Goal: Information Seeking & Learning: Compare options

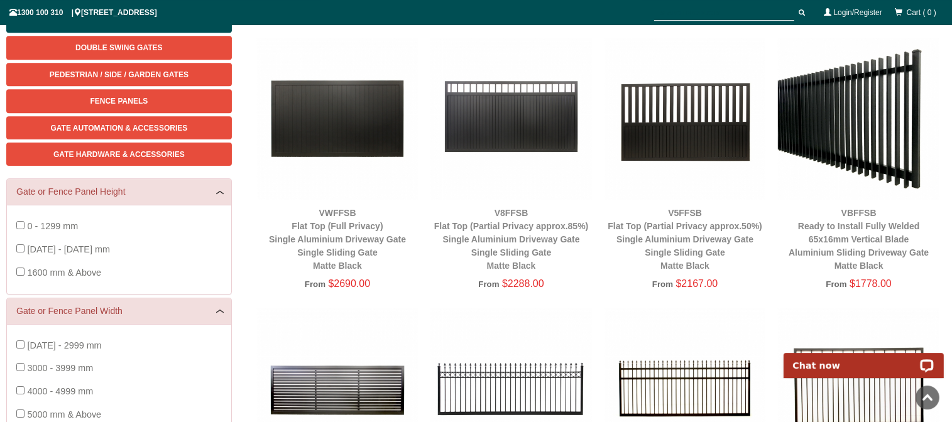
scroll to position [164, 0]
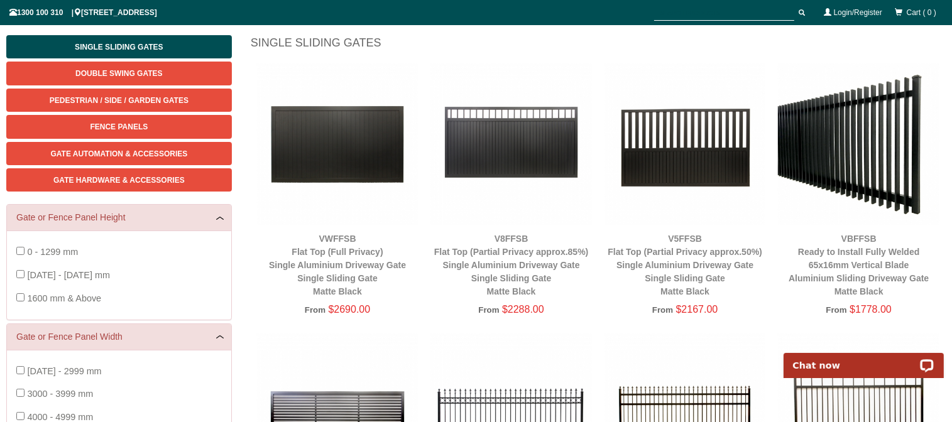
click at [703, 172] on img at bounding box center [686, 144] width 162 height 162
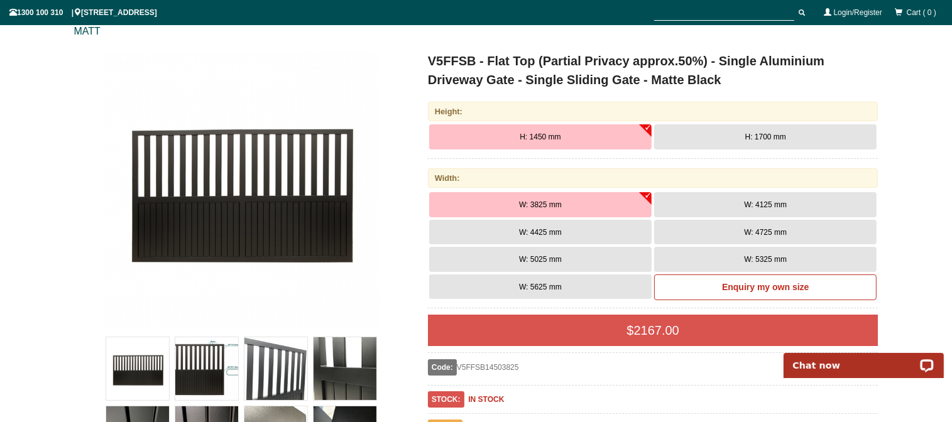
click at [644, 137] on button "H: 1450 mm" at bounding box center [540, 136] width 223 height 25
click at [648, 130] on button "H: 1450 mm" at bounding box center [540, 136] width 223 height 25
click at [781, 139] on span "H: 1700 mm" at bounding box center [766, 137] width 41 height 9
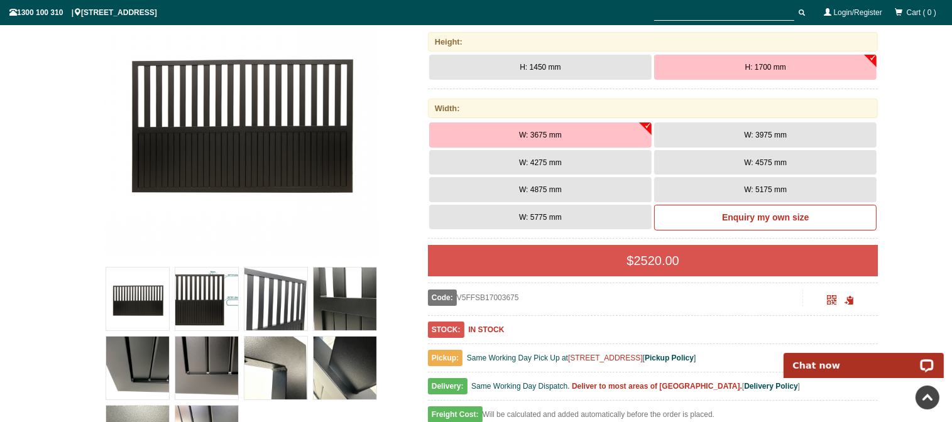
scroll to position [229, 0]
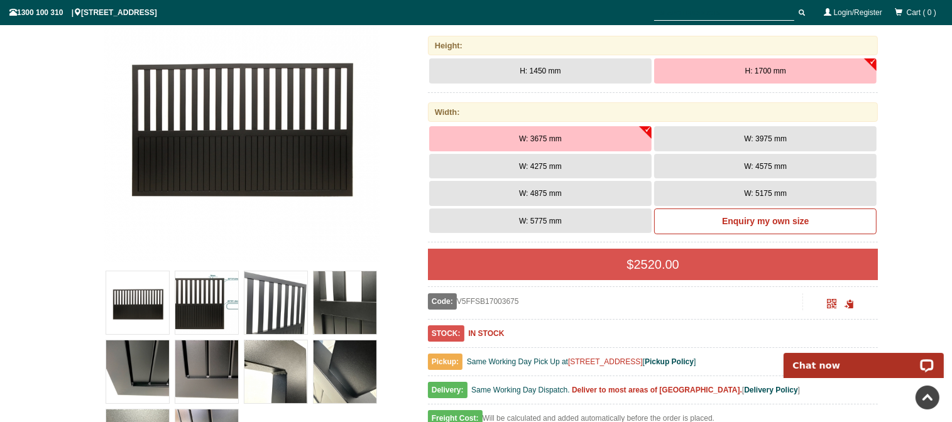
click at [220, 154] on img at bounding box center [241, 124] width 277 height 277
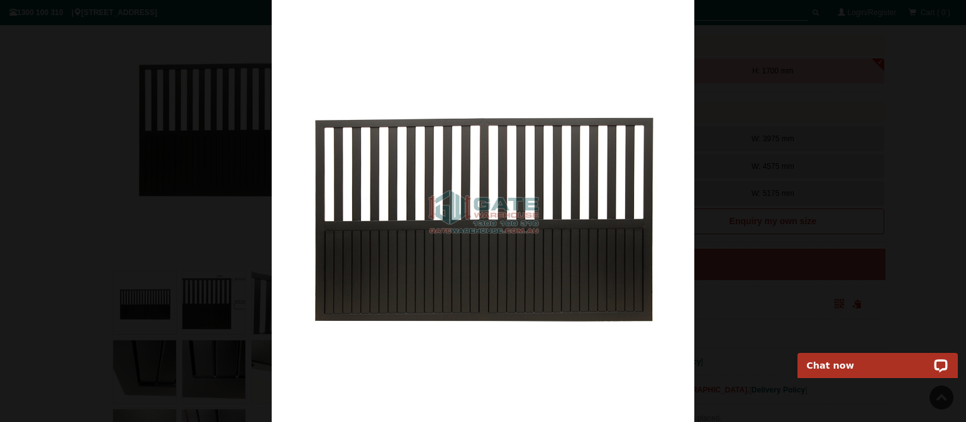
click at [146, 312] on div at bounding box center [483, 211] width 966 height 422
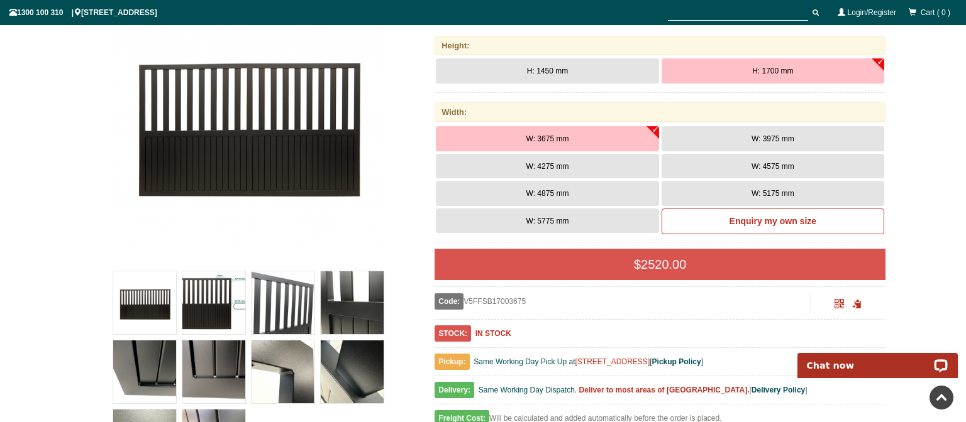
click at [197, 314] on div at bounding box center [483, 211] width 966 height 422
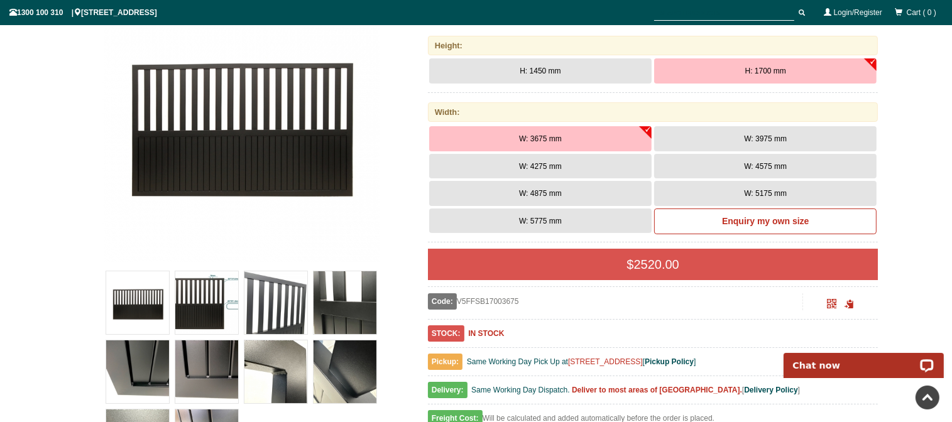
click at [257, 316] on img at bounding box center [276, 303] width 63 height 63
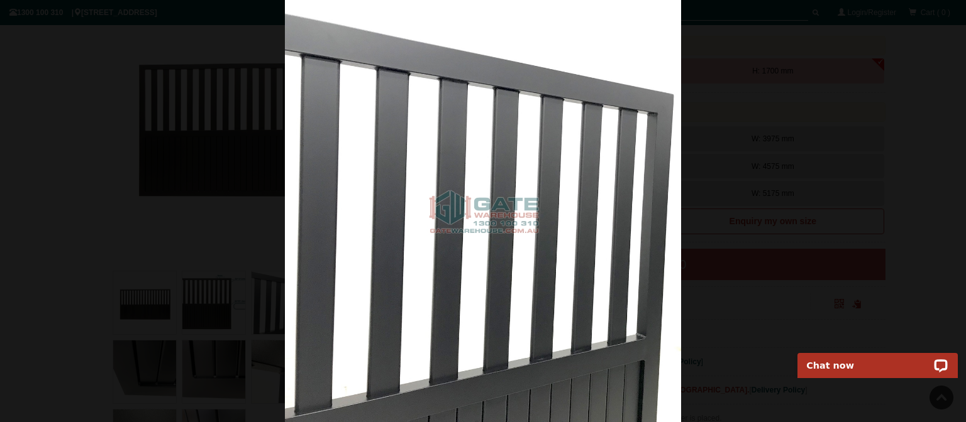
click at [706, 280] on div at bounding box center [483, 211] width 966 height 422
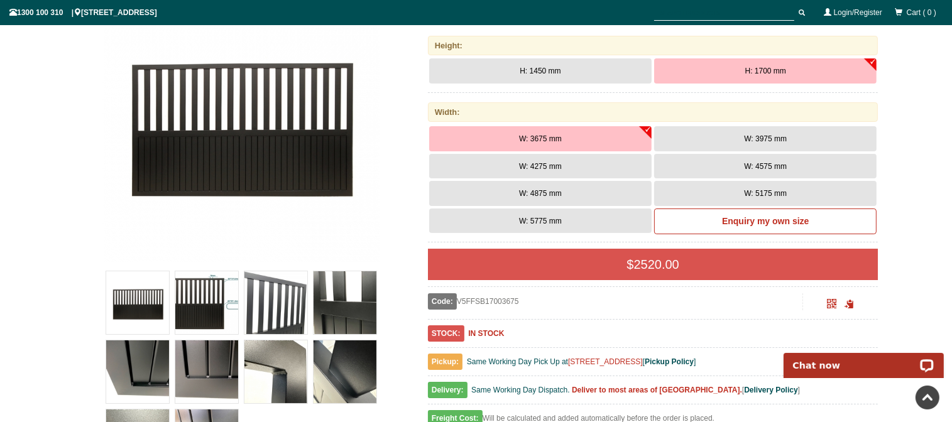
click at [329, 311] on img at bounding box center [345, 303] width 63 height 63
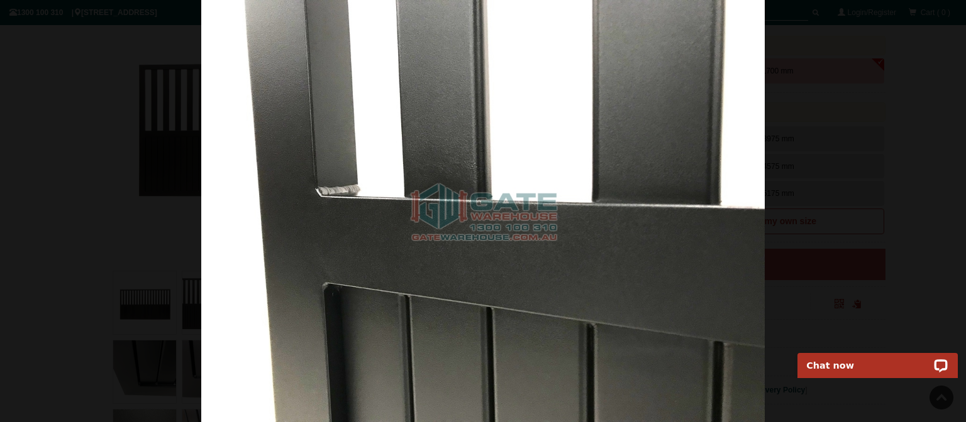
click at [891, 238] on div at bounding box center [483, 211] width 966 height 422
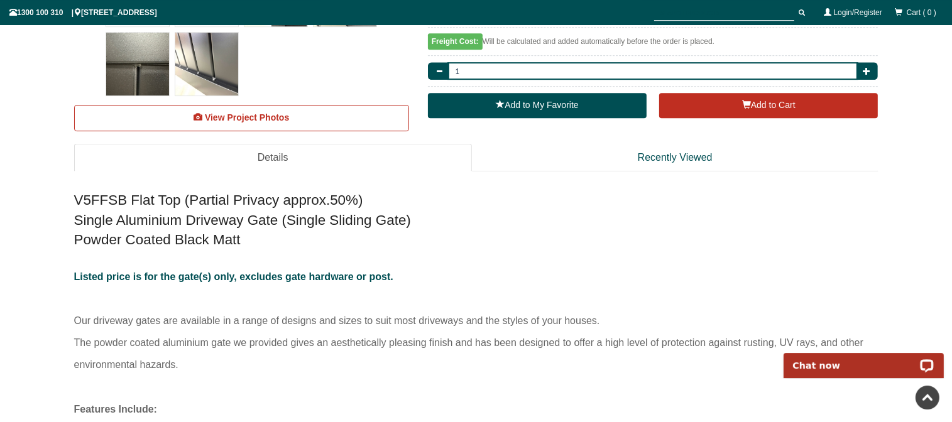
scroll to position [627, 0]
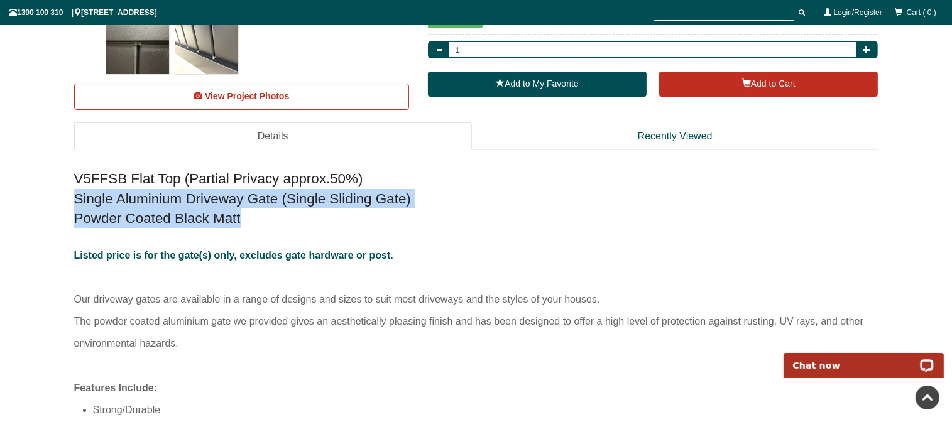
drag, startPoint x: 219, startPoint y: 220, endPoint x: 53, endPoint y: 203, distance: 167.5
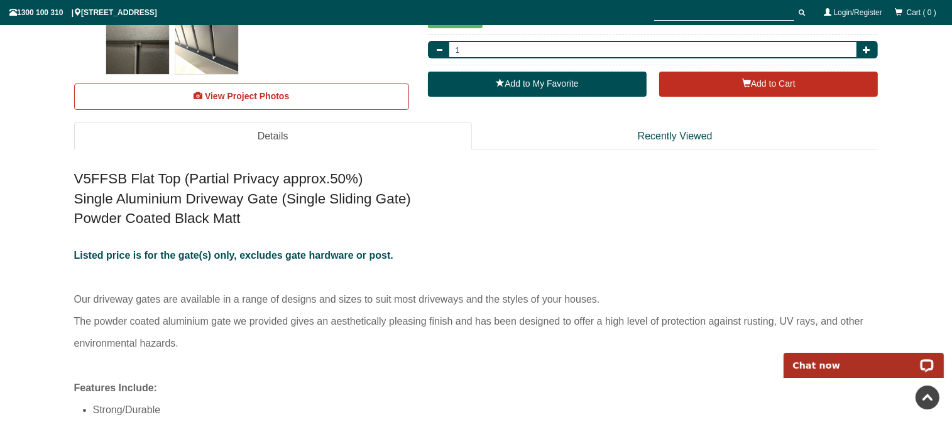
click at [454, 233] on div "V5FFSB Flat Top (Partial Privacy approx.50%) Single Aluminium Driveway Gate (Si…" at bounding box center [476, 399] width 805 height 473
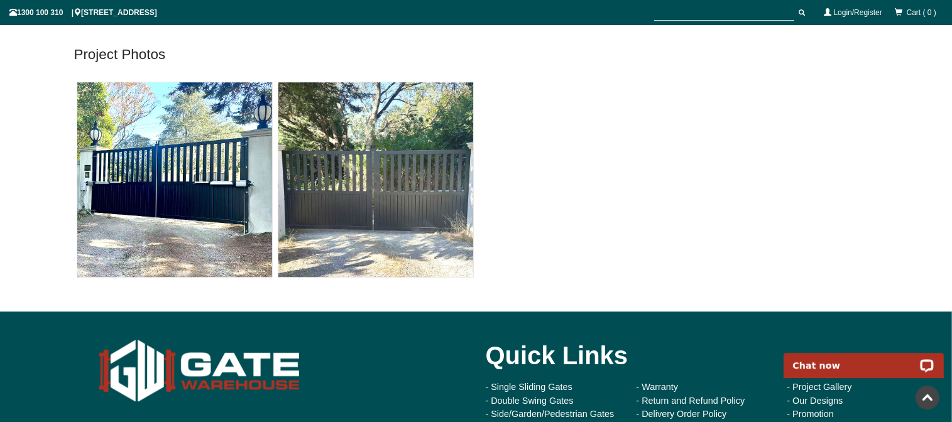
scroll to position [7086, 0]
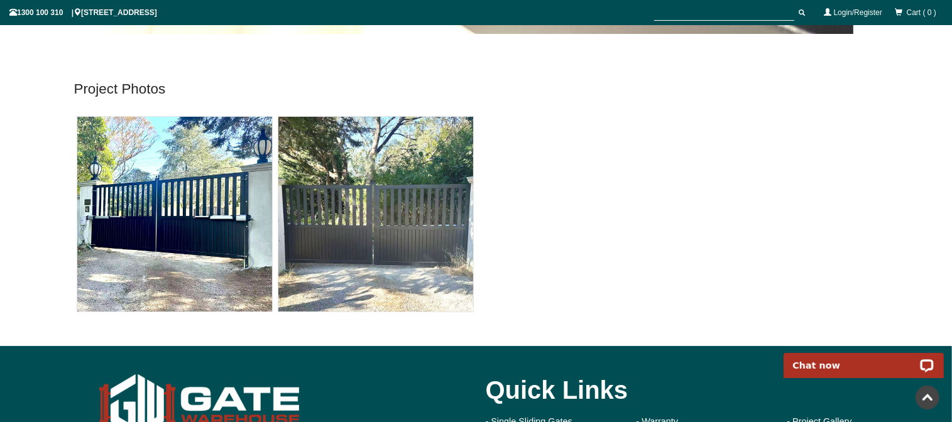
click at [165, 240] on img at bounding box center [174, 214] width 195 height 195
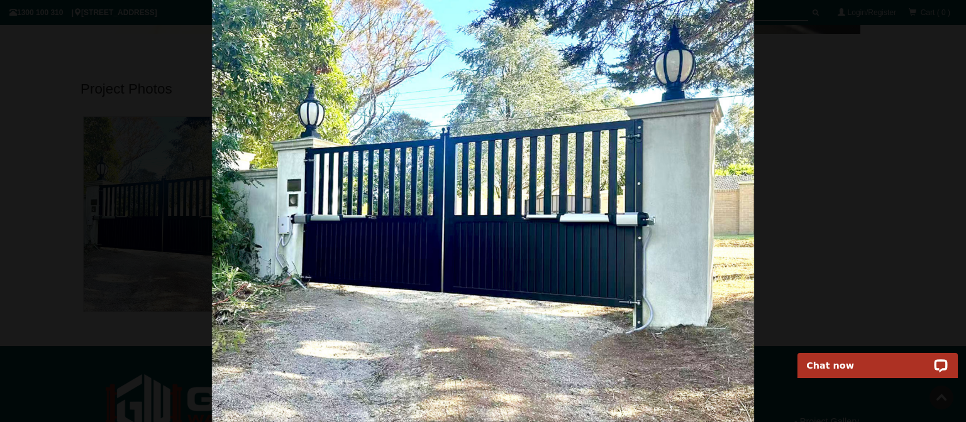
click at [847, 229] on div at bounding box center [483, 211] width 966 height 422
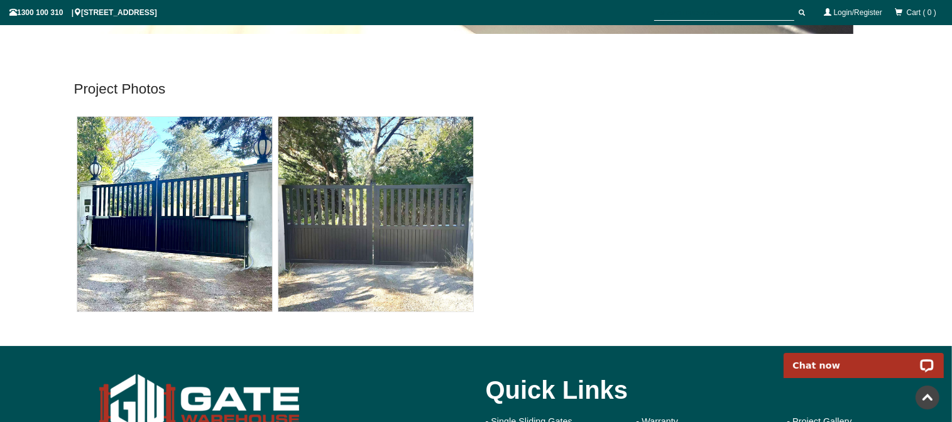
click at [448, 255] on img at bounding box center [375, 214] width 195 height 195
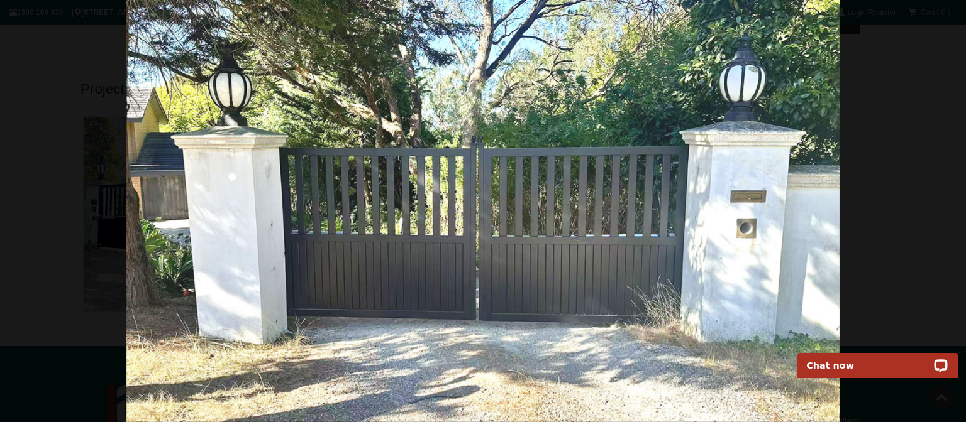
click at [894, 218] on div at bounding box center [483, 211] width 966 height 422
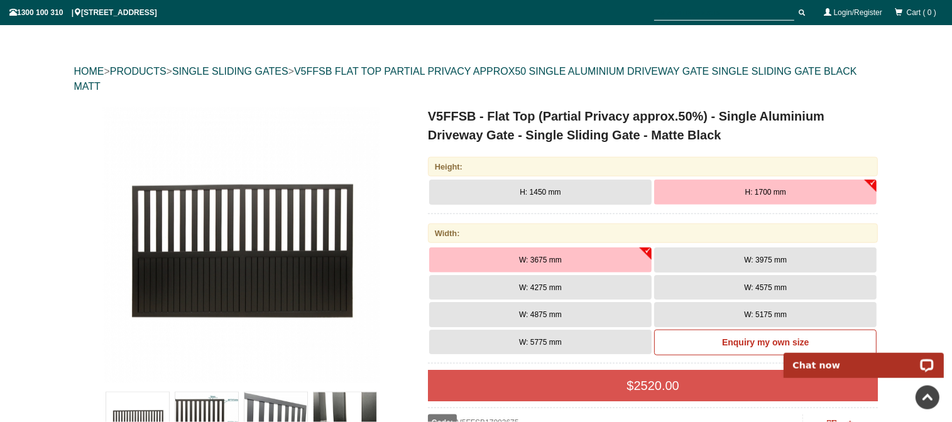
scroll to position [0, 0]
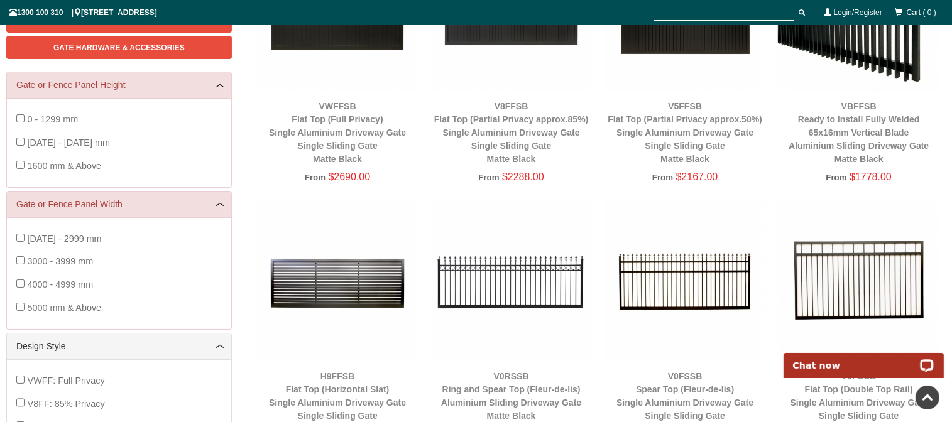
scroll to position [163, 0]
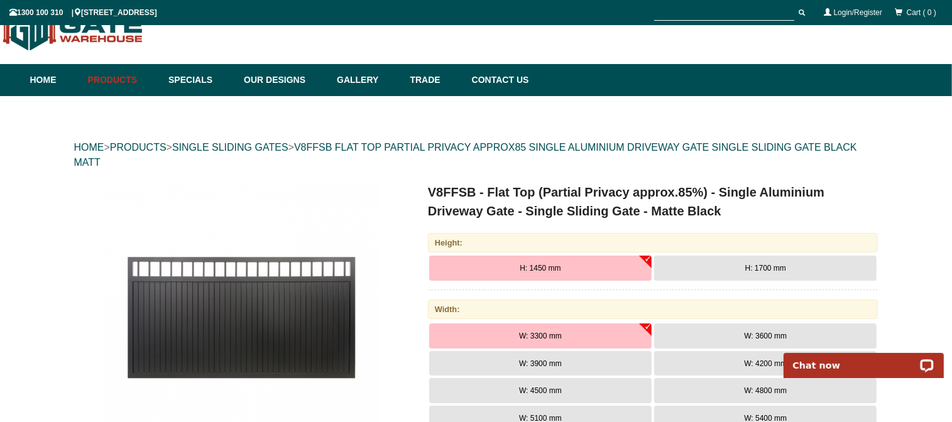
click at [764, 270] on span "H: 1700 mm" at bounding box center [766, 268] width 41 height 9
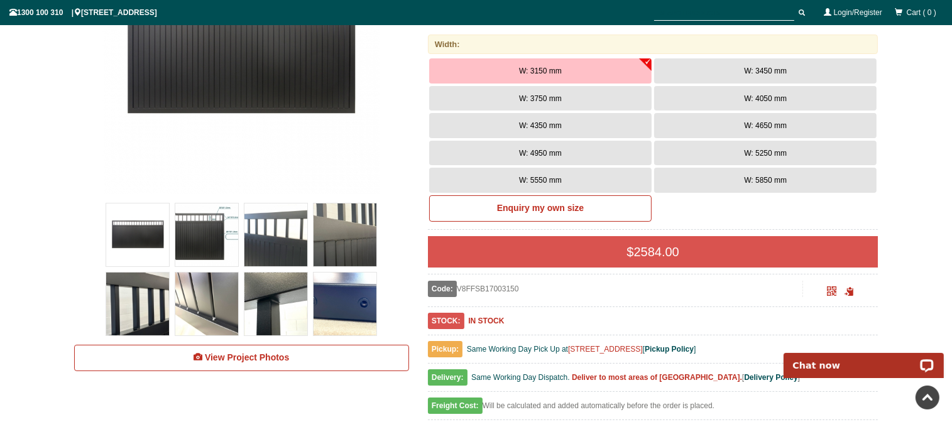
scroll to position [98, 0]
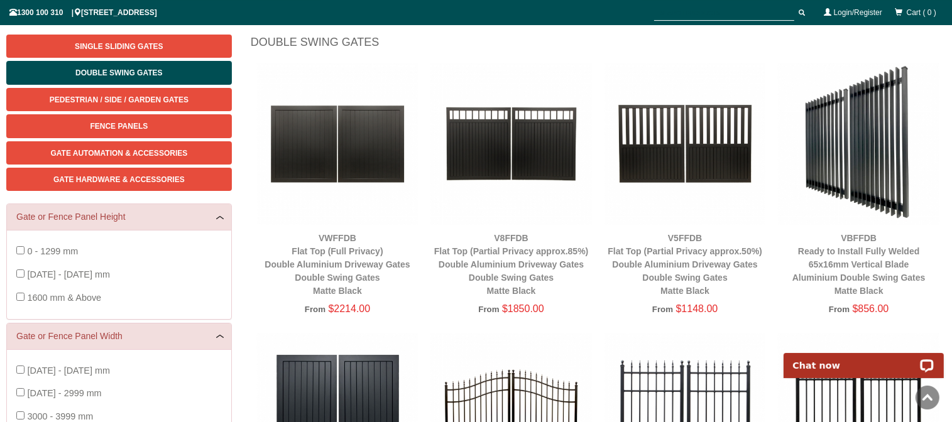
scroll to position [98, 0]
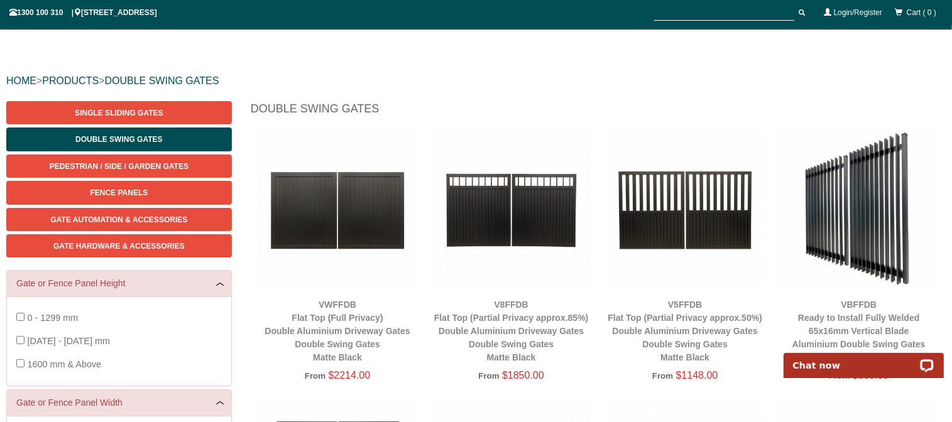
click at [666, 212] on img at bounding box center [686, 211] width 162 height 162
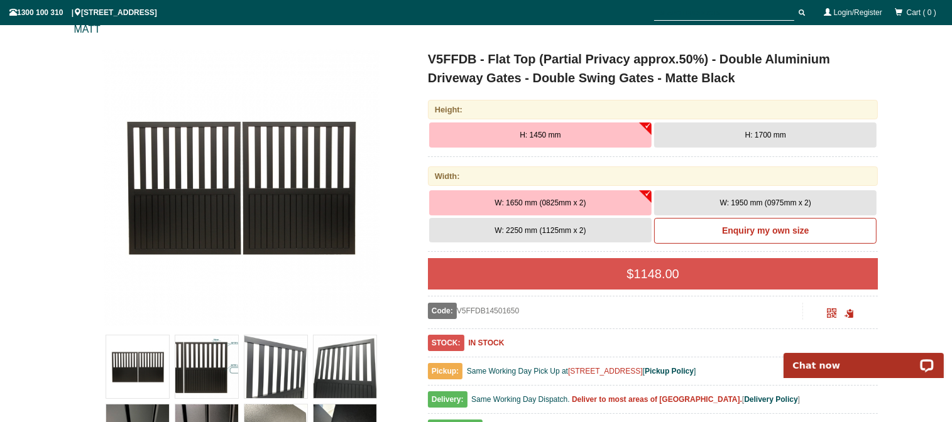
click at [745, 138] on button "H: 1700 mm" at bounding box center [765, 135] width 223 height 25
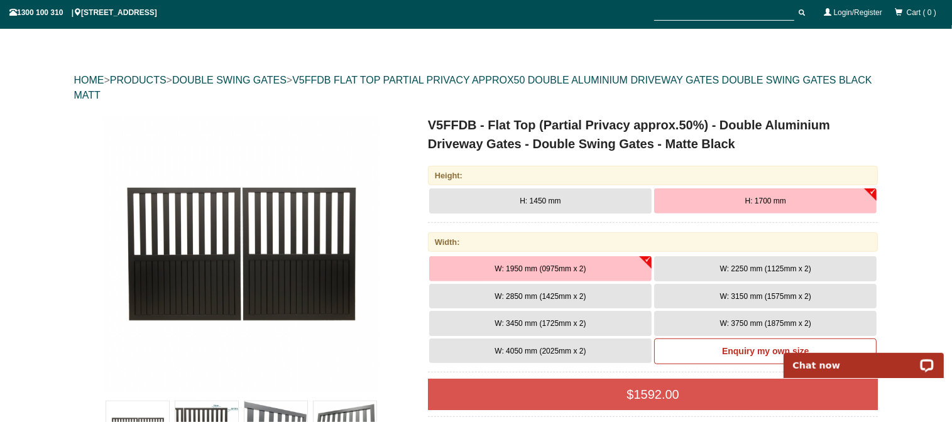
scroll to position [98, 0]
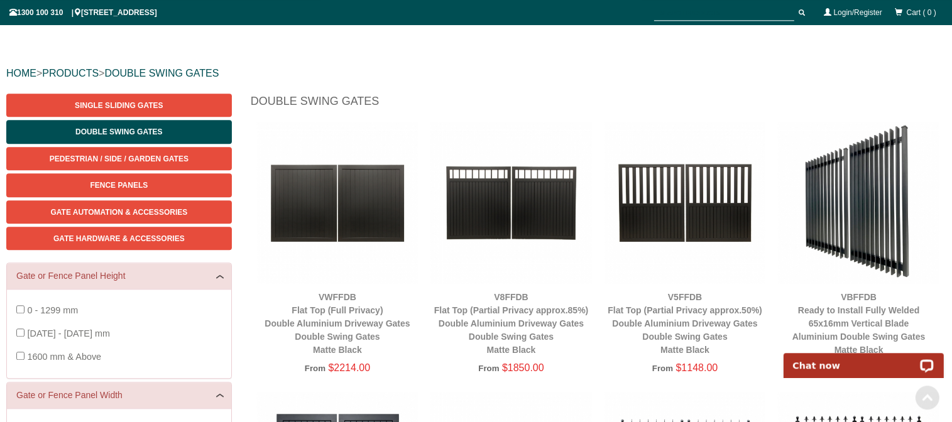
scroll to position [31, 0]
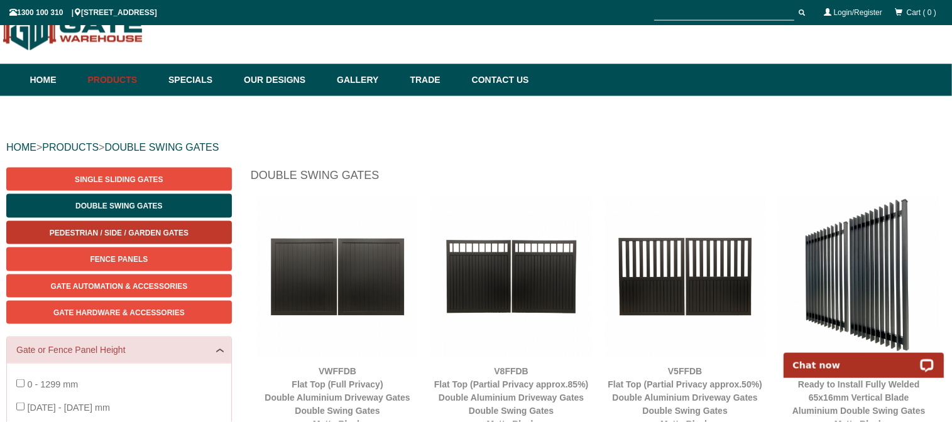
click at [103, 236] on span "Pedestrian / Side / Garden Gates" at bounding box center [119, 233] width 139 height 9
